Goal: Check status: Check status

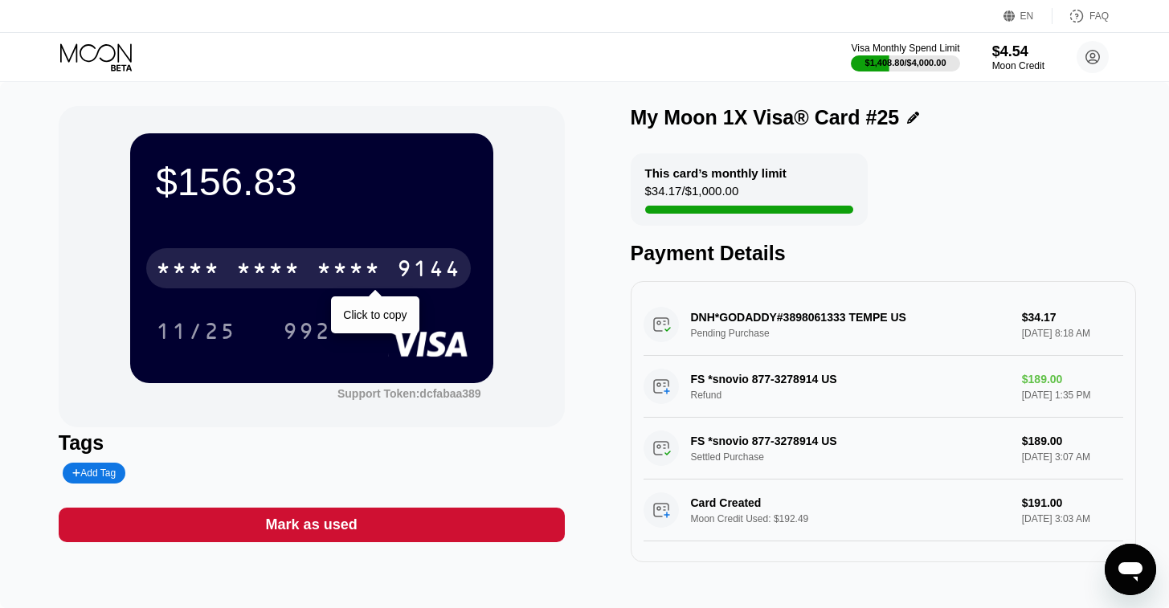
click at [348, 271] on div "* * * *" at bounding box center [349, 271] width 64 height 26
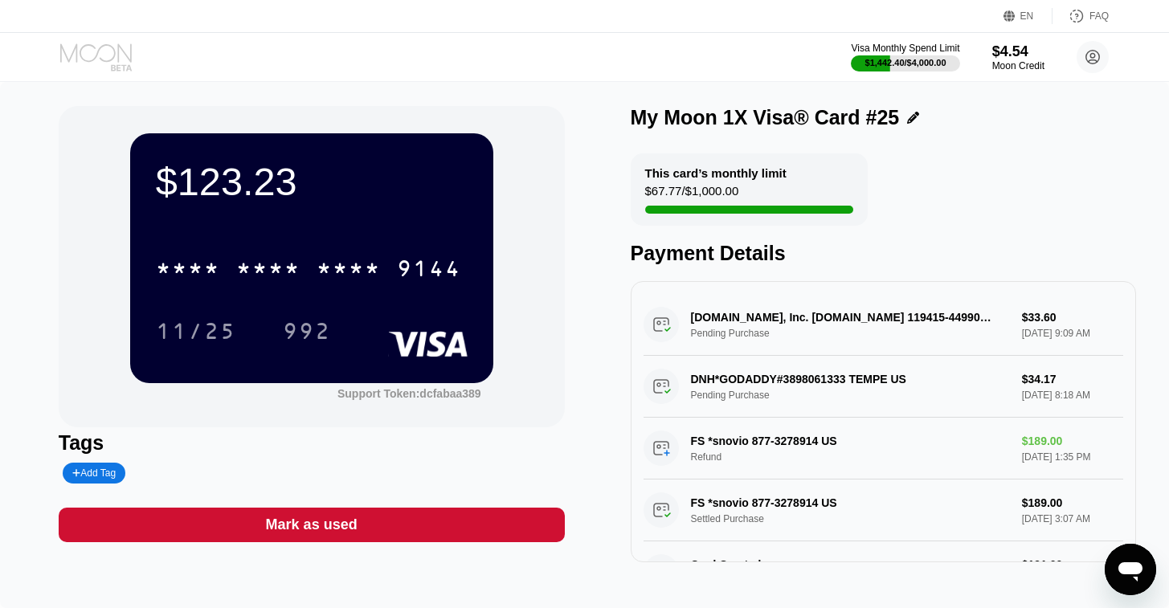
click at [104, 59] on icon at bounding box center [97, 57] width 75 height 28
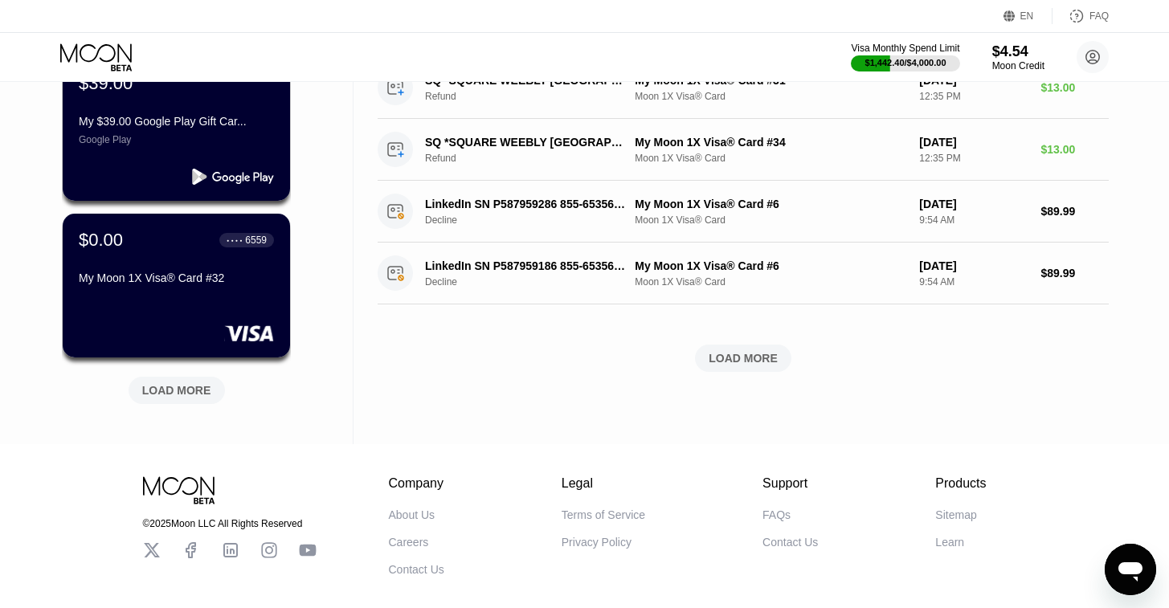
scroll to position [616, 0]
click at [153, 391] on div "LOAD MORE" at bounding box center [176, 389] width 69 height 14
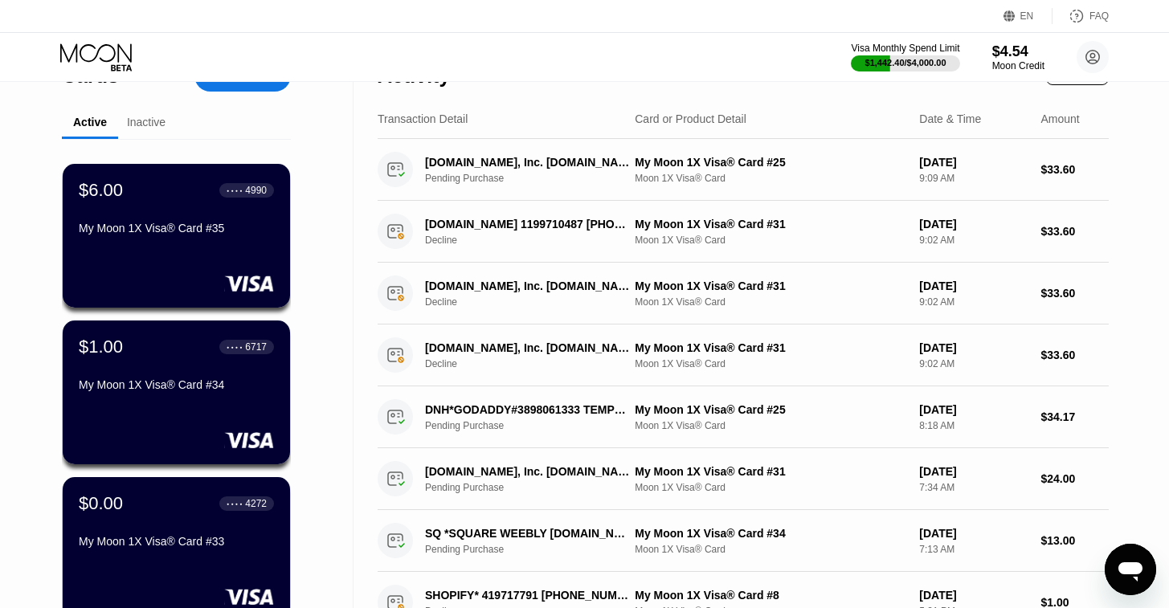
scroll to position [38, 0]
click at [122, 52] on icon at bounding box center [97, 57] width 75 height 28
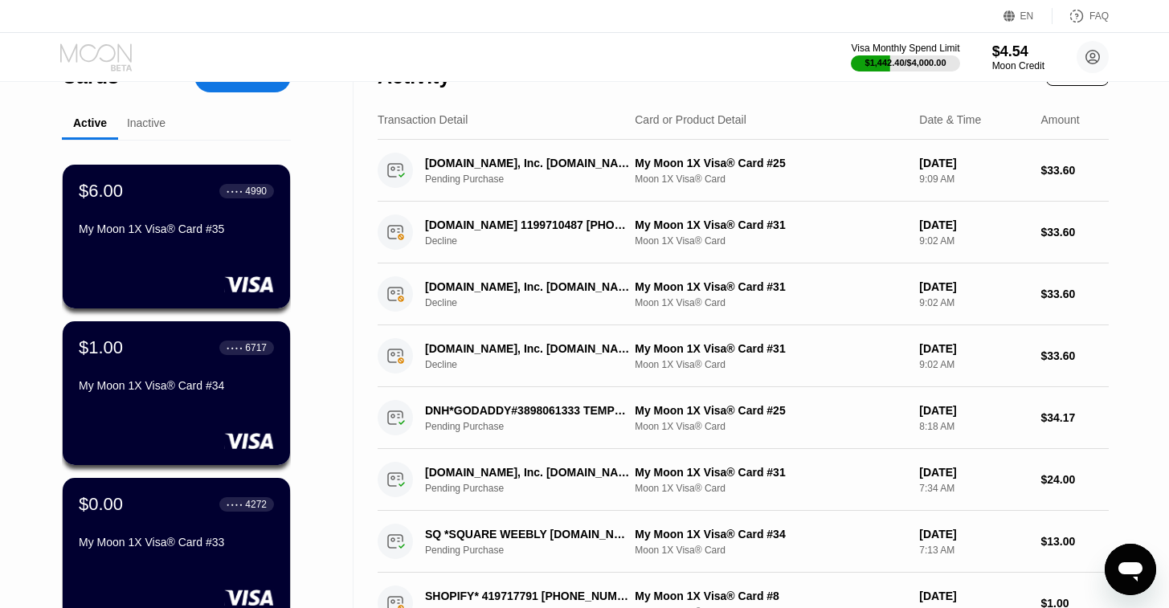
click at [109, 55] on icon at bounding box center [97, 57] width 75 height 28
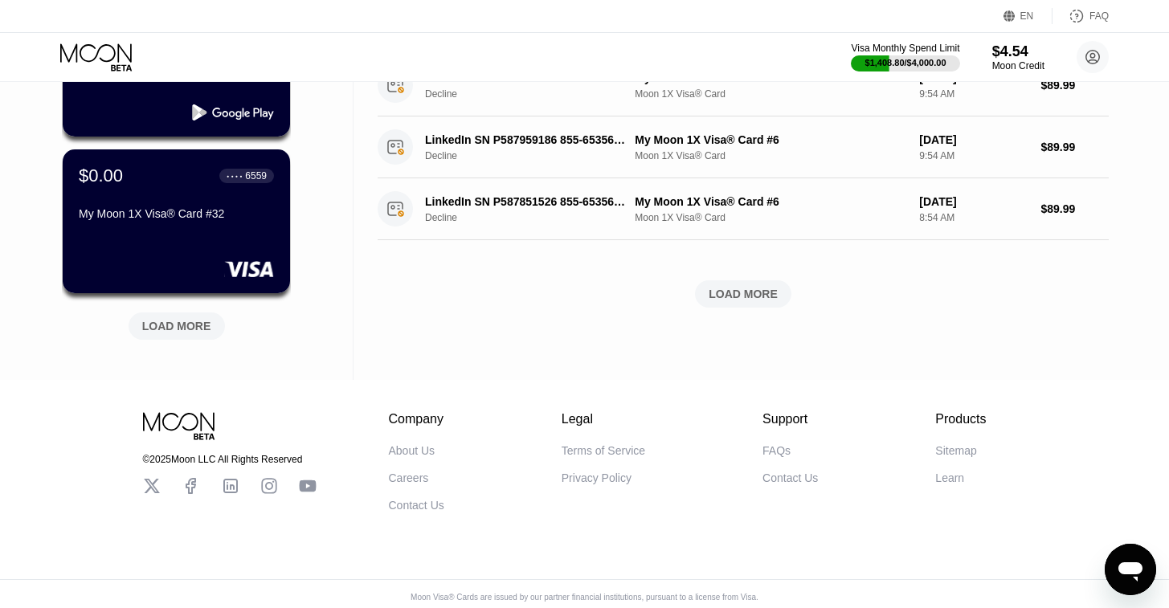
scroll to position [685, 0]
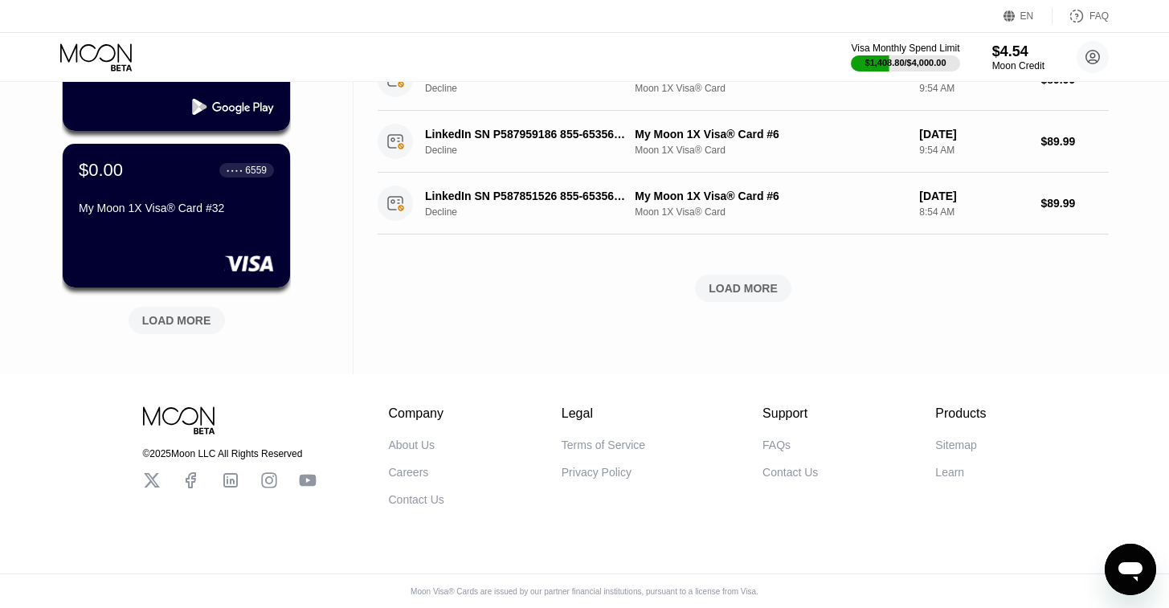
click at [184, 318] on div "LOAD MORE" at bounding box center [176, 320] width 69 height 14
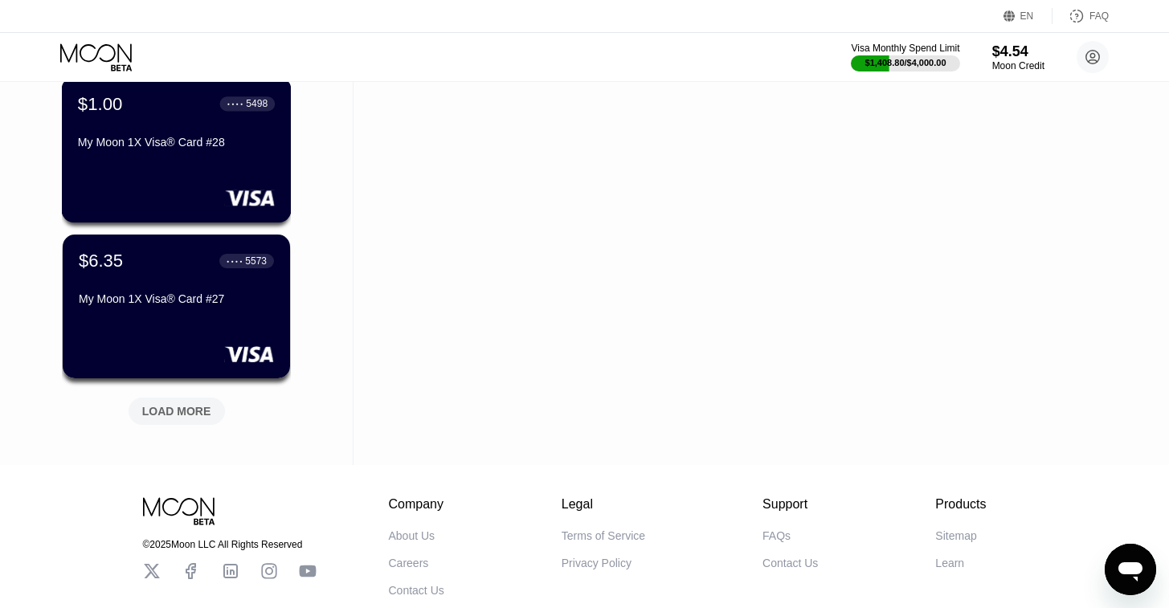
scroll to position [1484, 0]
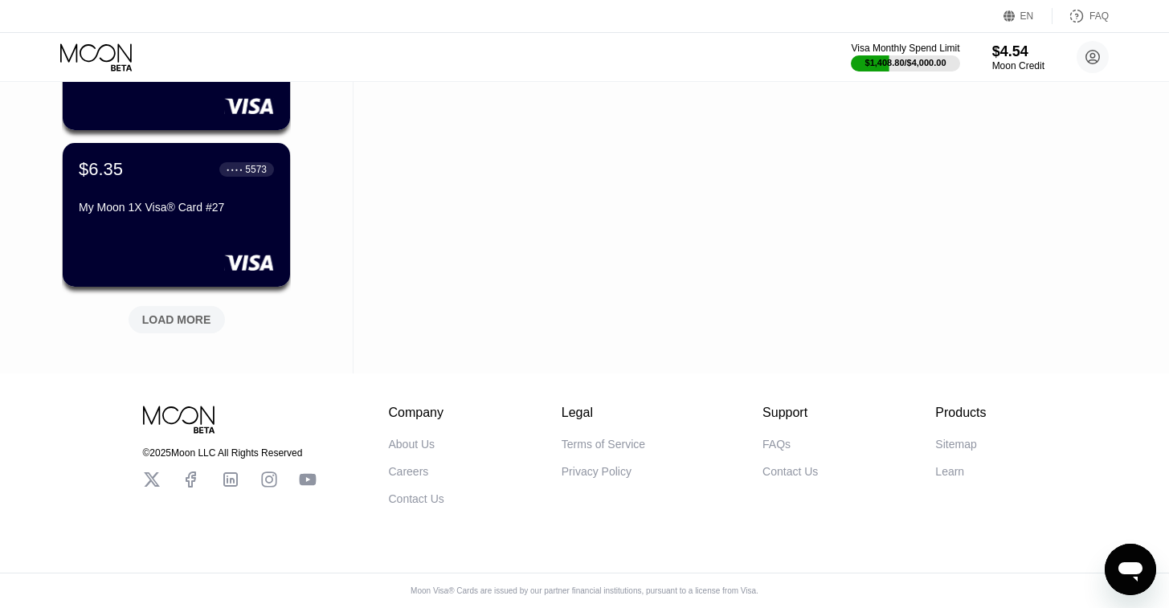
click at [180, 313] on div "LOAD MORE" at bounding box center [176, 320] width 69 height 14
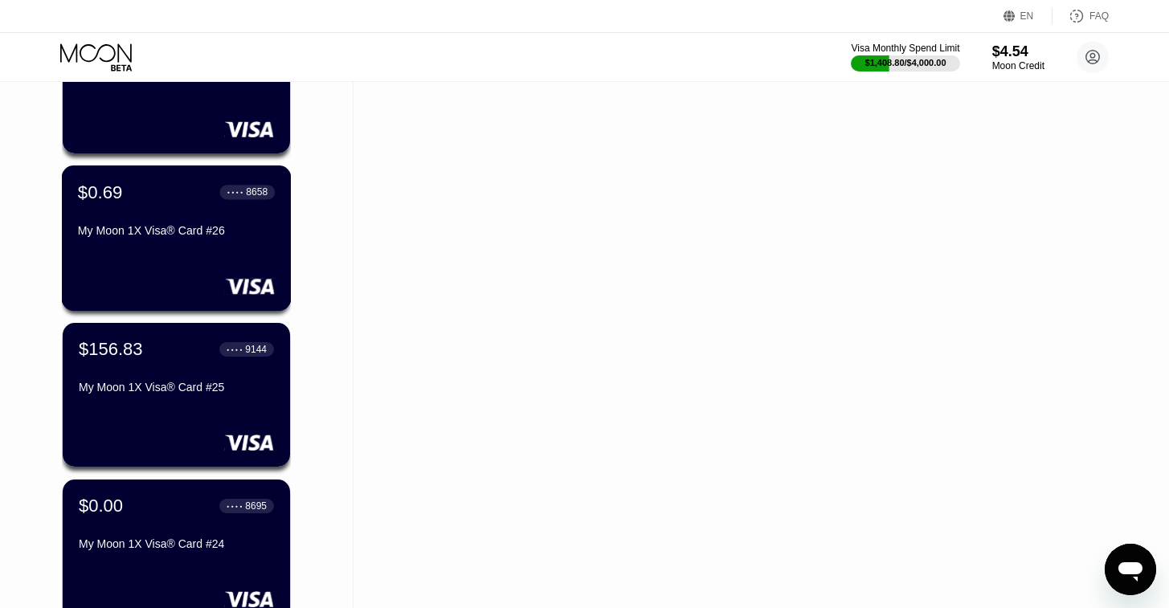
scroll to position [1605, 0]
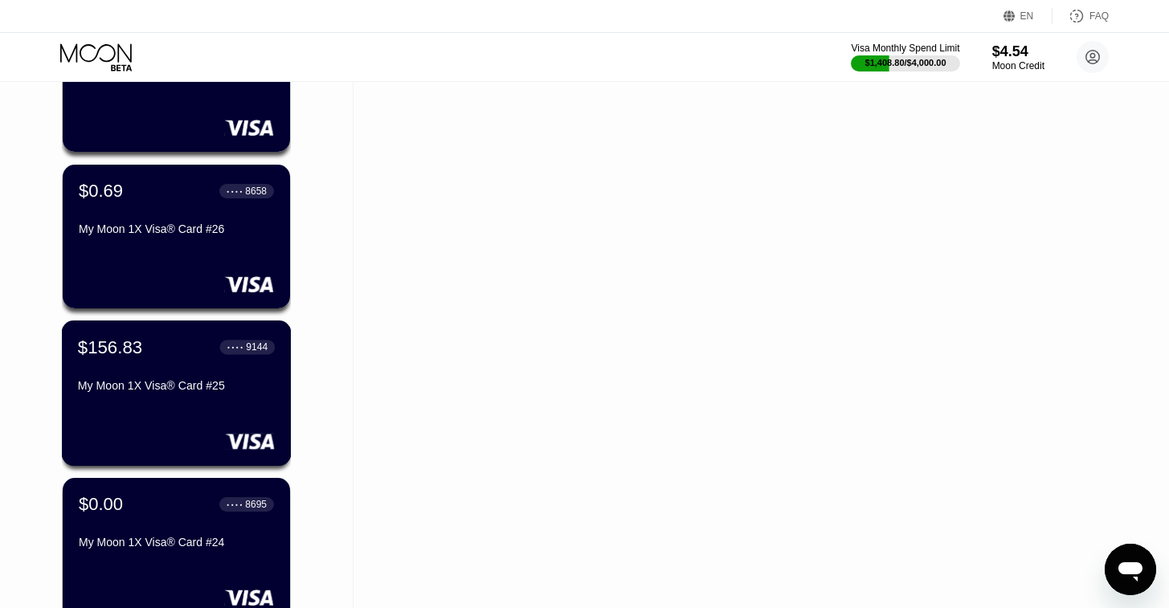
click at [137, 370] on div "$156.83 ● ● ● ● 9144 My Moon 1X Visa® Card #25" at bounding box center [176, 368] width 197 height 62
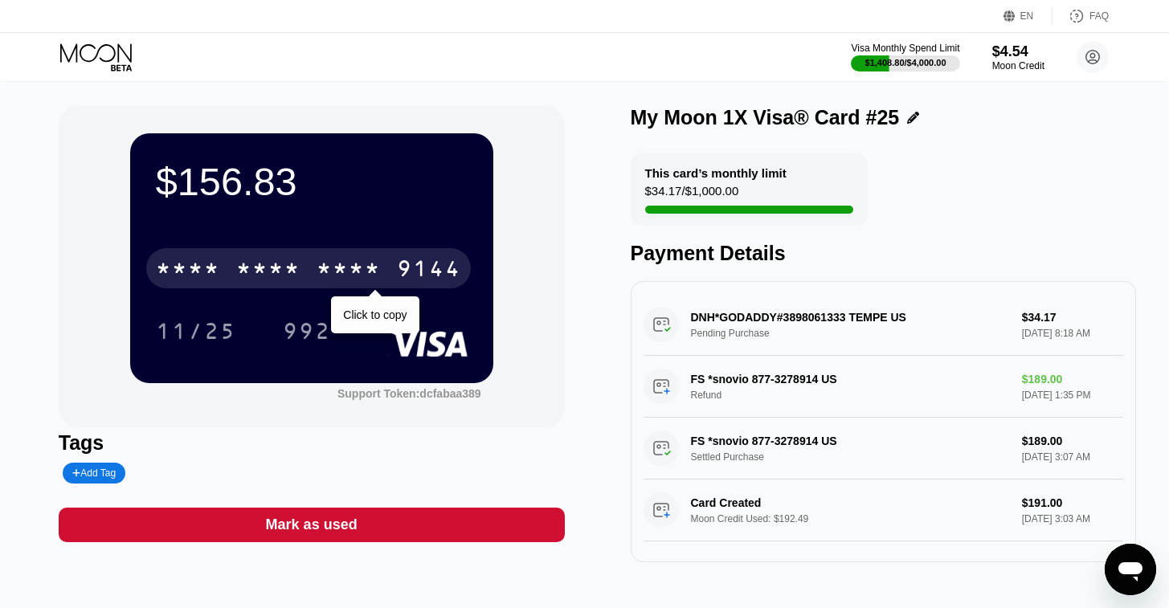
click at [313, 274] on div "* * * * * * * * * * * * 9144" at bounding box center [308, 268] width 325 height 40
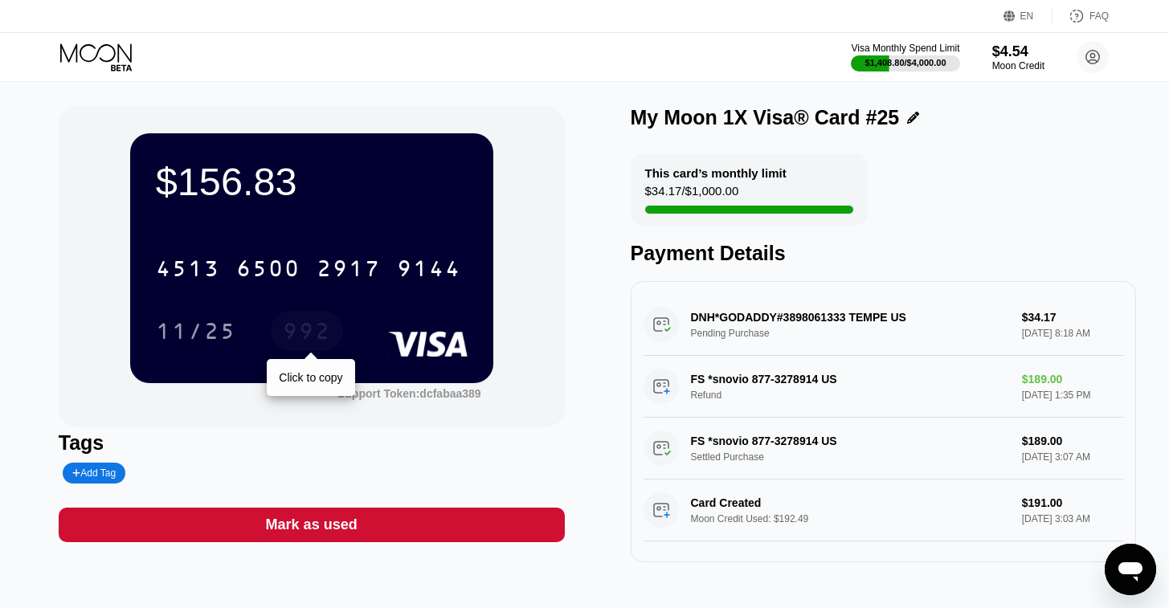
click at [306, 335] on div "992" at bounding box center [307, 334] width 48 height 26
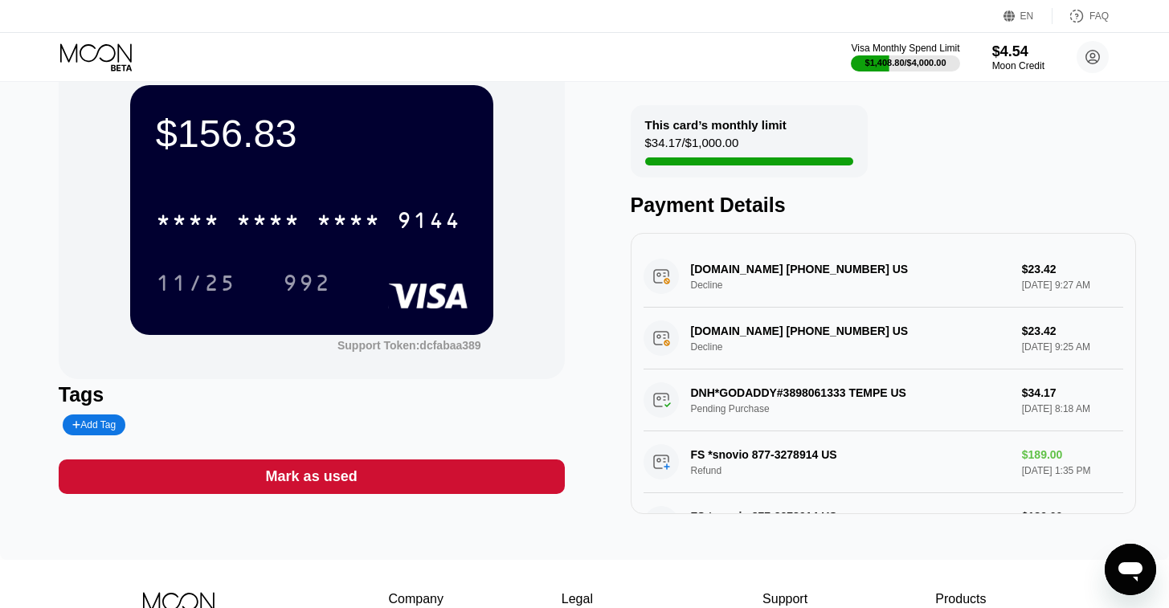
scroll to position [47, 0]
